Goal: Information Seeking & Learning: Find specific fact

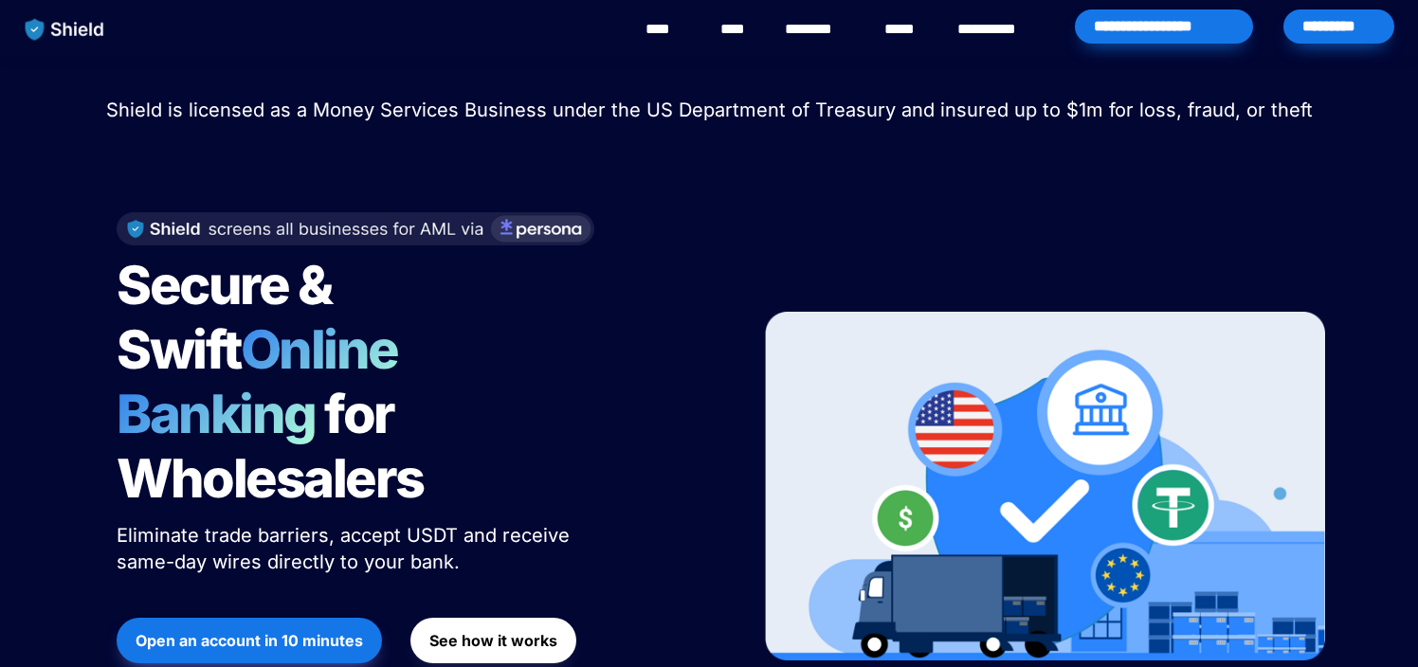
click at [574, 112] on span "Shield is licensed as a Money Services Business under the US Department of Trea…" at bounding box center [709, 110] width 1207 height 23
click at [517, 110] on span "Shield is licensed as a Money Services Business under the US Department of Trea…" at bounding box center [709, 110] width 1207 height 23
click at [431, 110] on span "Shield is licensed as a Money Services Business under the US Department of Trea…" at bounding box center [709, 110] width 1207 height 23
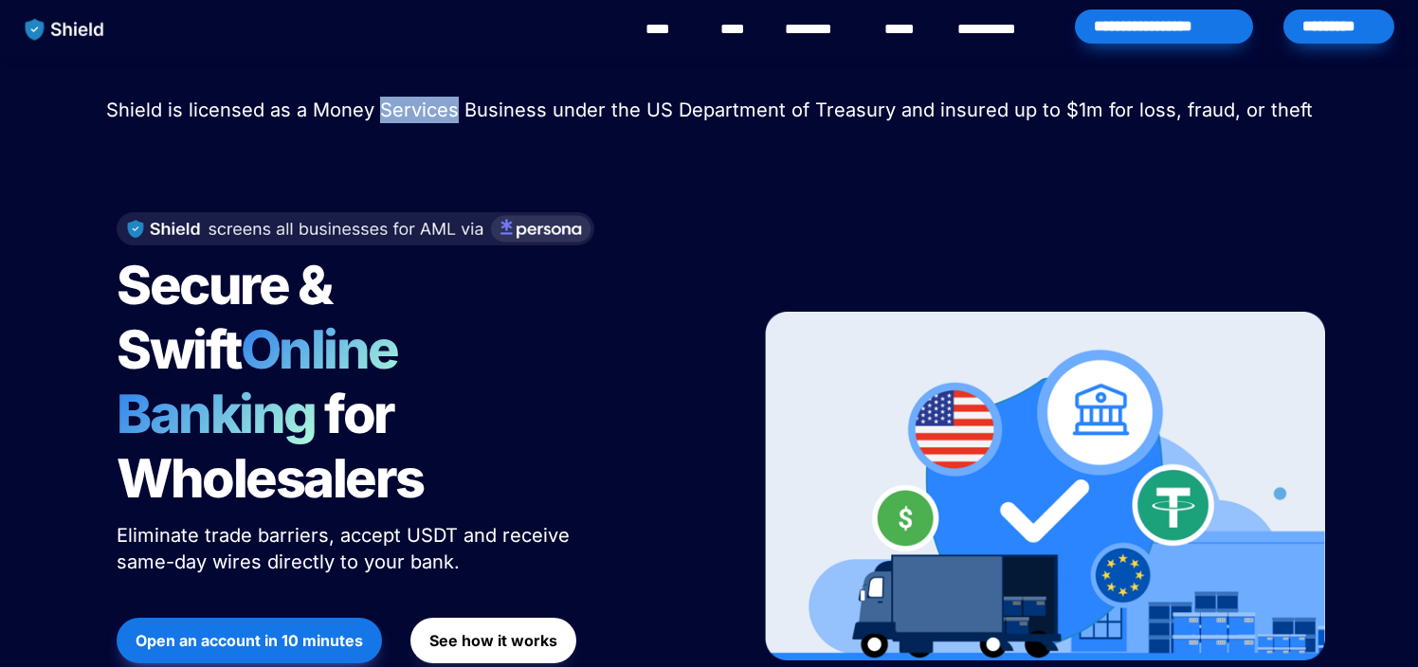
click at [431, 110] on span "Shield is licensed as a Money Services Business under the US Department of Trea…" at bounding box center [709, 110] width 1207 height 23
click at [330, 113] on span "Shield is licensed as a Money Services Business under the US Department of Trea…" at bounding box center [709, 110] width 1207 height 23
